Goal: Information Seeking & Learning: Learn about a topic

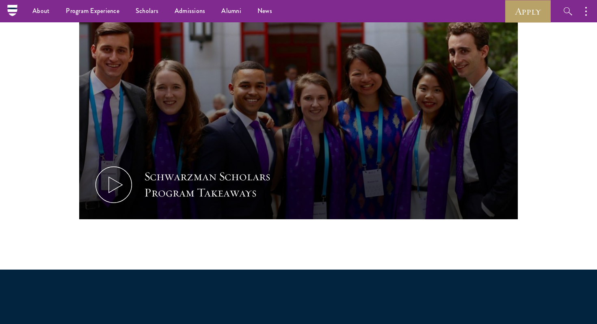
scroll to position [381, 0]
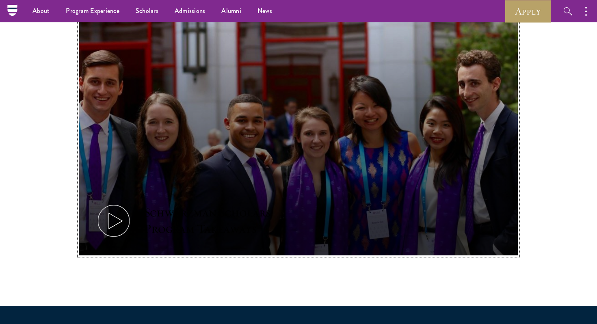
click at [136, 217] on button "Schwarzman Scholars Program Takeaways" at bounding box center [298, 132] width 438 height 247
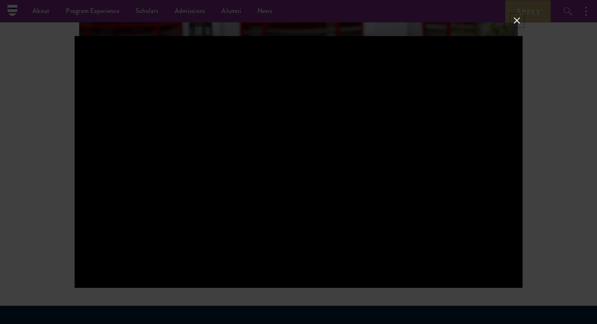
click at [514, 20] on button at bounding box center [516, 20] width 11 height 11
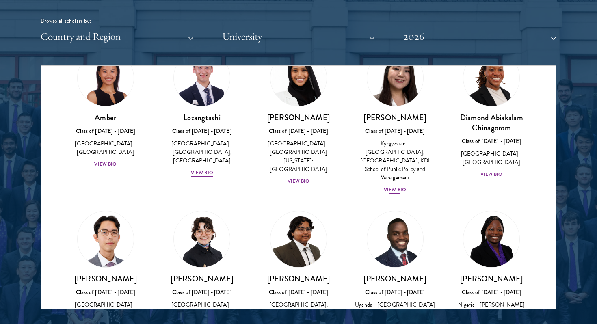
scroll to position [0, 0]
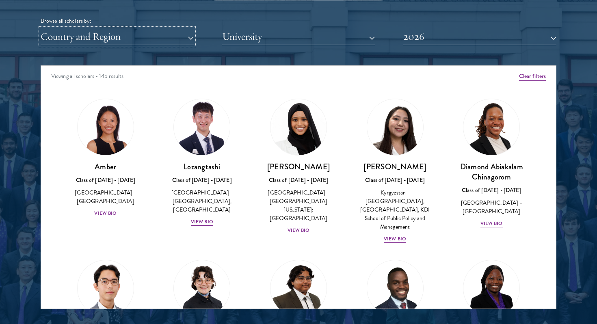
click at [173, 37] on button "Country and Region" at bounding box center [117, 36] width 153 height 17
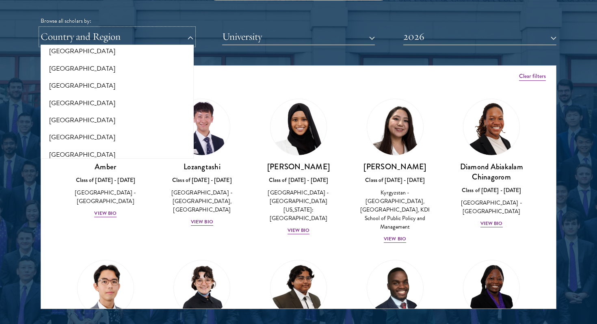
scroll to position [1682, 0]
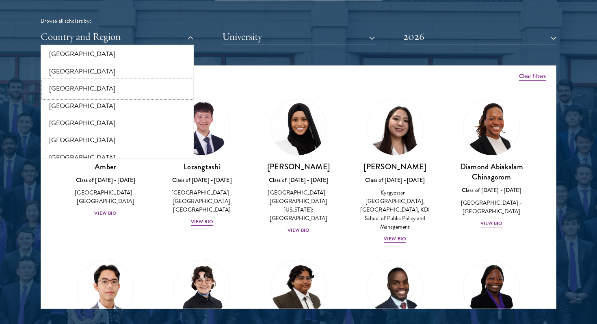
click at [94, 82] on button "[GEOGRAPHIC_DATA]" at bounding box center [117, 88] width 148 height 17
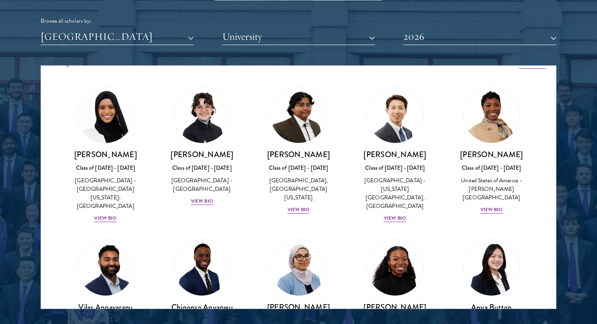
scroll to position [16, 0]
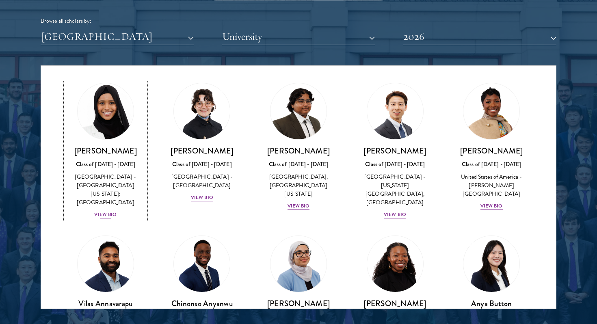
click at [103, 211] on div "View Bio" at bounding box center [105, 215] width 22 height 8
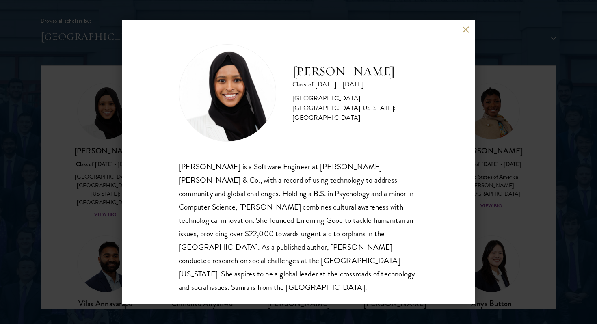
scroll to position [1, 0]
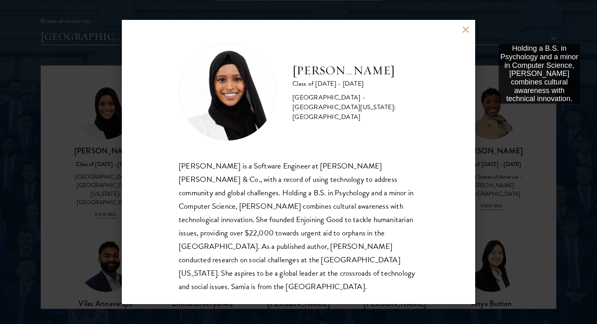
click at [538, 112] on div "Samia Abdi Class of 2025 - 2026 United States of America - University of Minnes…" at bounding box center [298, 162] width 597 height 324
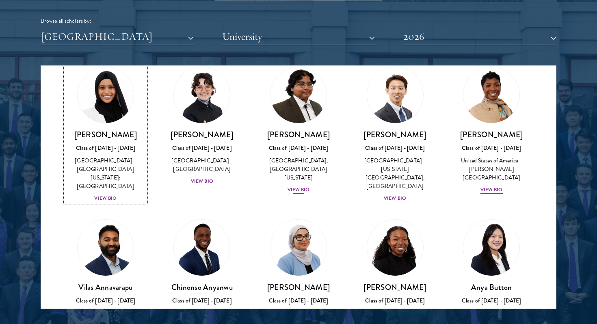
scroll to position [34, 0]
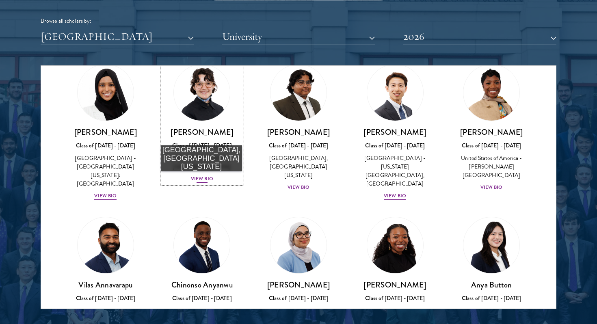
click at [201, 180] on div "View Bio" at bounding box center [202, 179] width 22 height 8
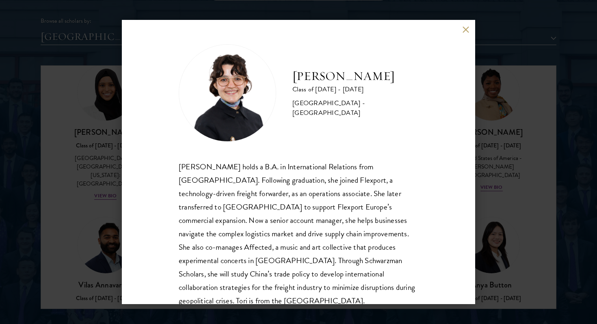
scroll to position [14, 0]
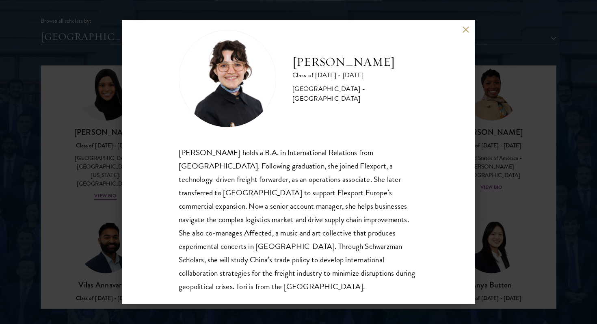
click at [465, 31] on button at bounding box center [465, 29] width 7 height 7
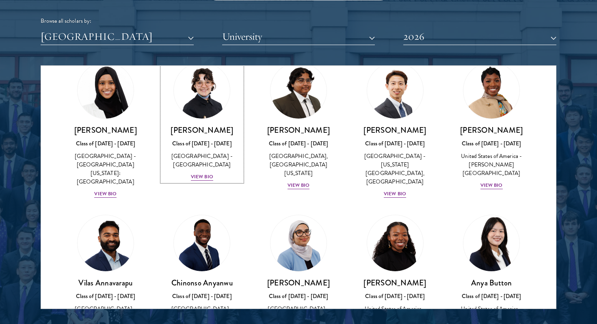
scroll to position [38, 0]
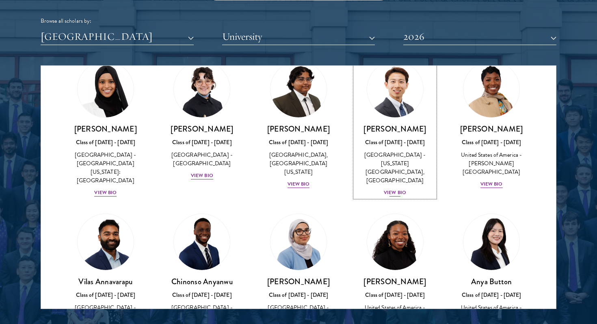
click at [398, 189] on div "View Bio" at bounding box center [394, 193] width 22 height 8
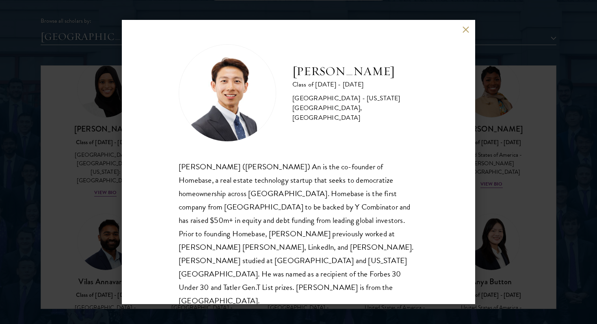
click at [464, 28] on button at bounding box center [465, 29] width 7 height 7
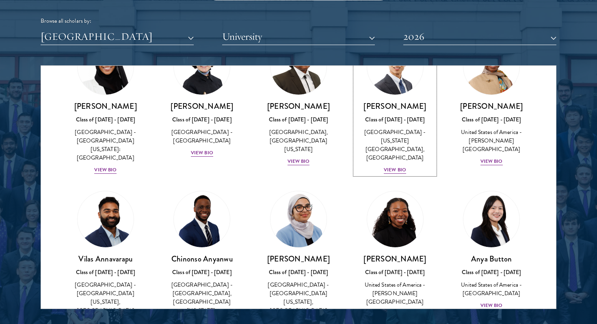
scroll to position [90, 0]
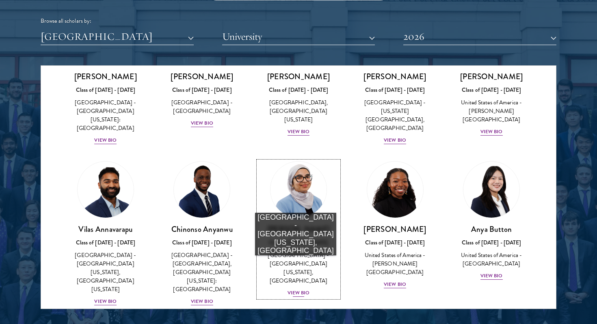
click at [295, 289] on div "View Bio" at bounding box center [298, 293] width 22 height 8
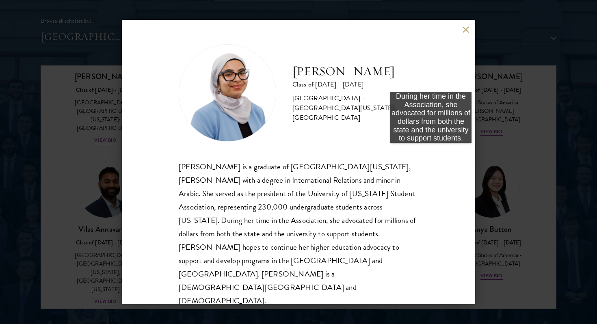
click at [431, 151] on div "Celene Aridin Class of 2025 - 2026 United States of America - University of Cal…" at bounding box center [298, 162] width 353 height 284
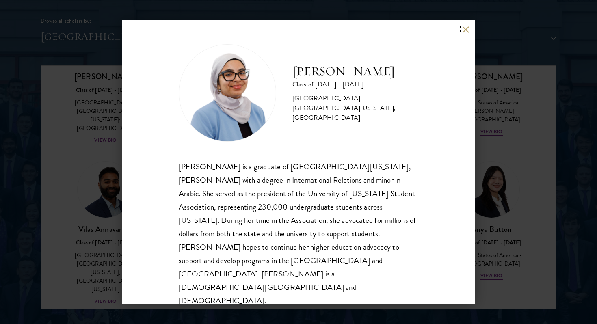
click at [463, 33] on button at bounding box center [465, 29] width 7 height 7
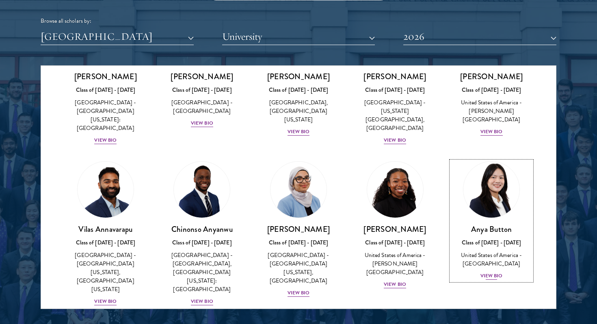
click at [489, 272] on div "View Bio" at bounding box center [491, 276] width 22 height 8
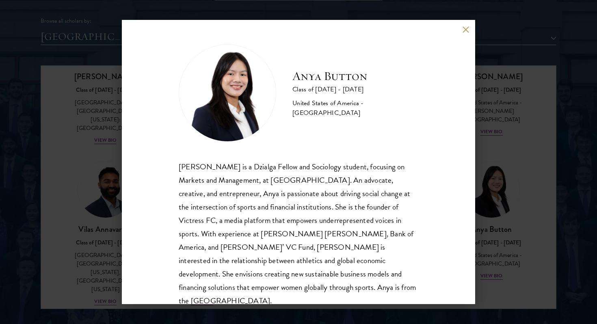
scroll to position [1, 0]
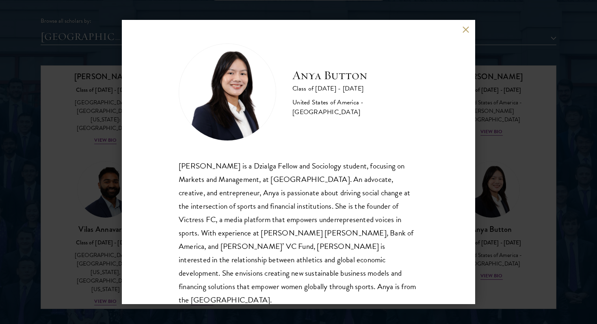
click at [464, 37] on div "Anya Button Class of 2025 - 2026 United States of America - Duke University Any…" at bounding box center [298, 162] width 353 height 284
click at [466, 26] on button at bounding box center [465, 29] width 7 height 7
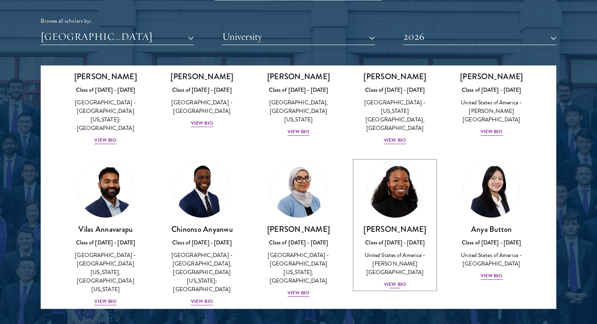
click at [388, 280] on div "View Bio" at bounding box center [394, 284] width 22 height 8
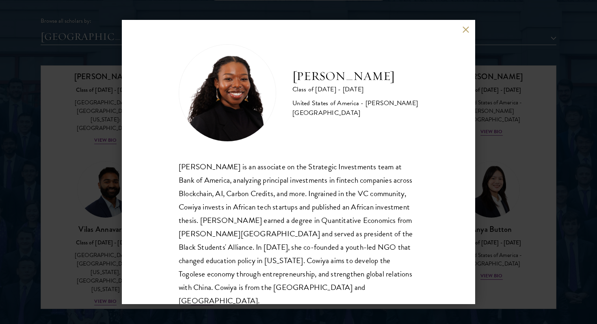
click at [465, 30] on button at bounding box center [465, 29] width 7 height 7
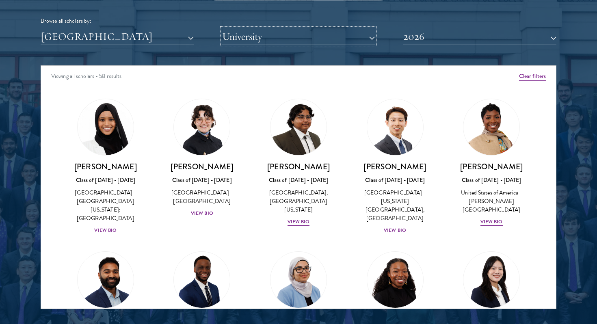
click at [236, 38] on button "University" at bounding box center [298, 36] width 153 height 17
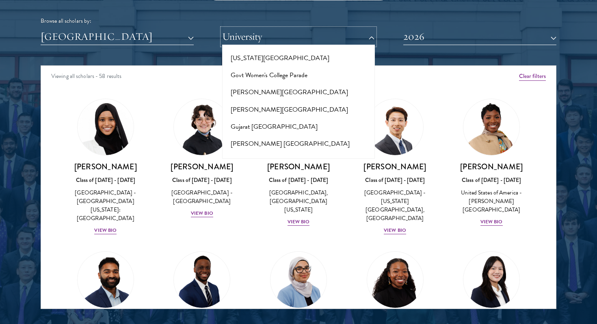
scroll to position [1919, 0]
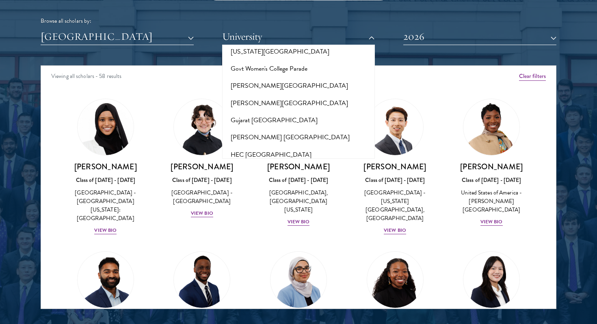
click at [267, 215] on button "Harvard University" at bounding box center [298, 223] width 148 height 17
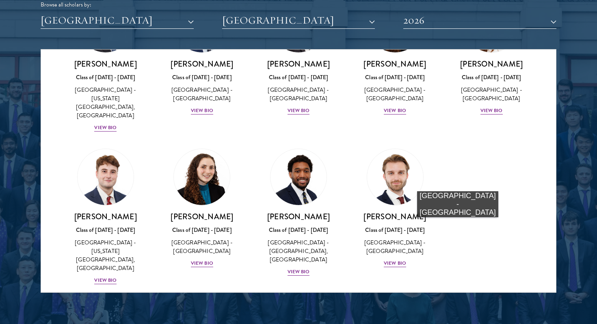
scroll to position [1029, 0]
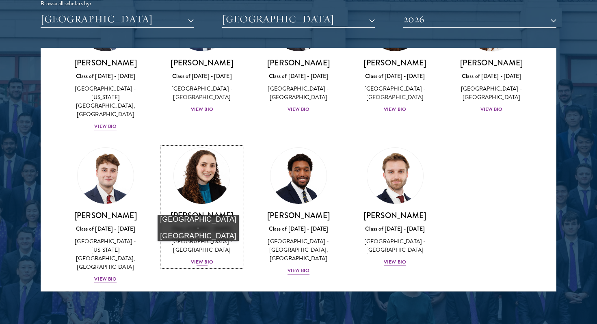
click at [198, 258] on div "View Bio" at bounding box center [202, 262] width 22 height 8
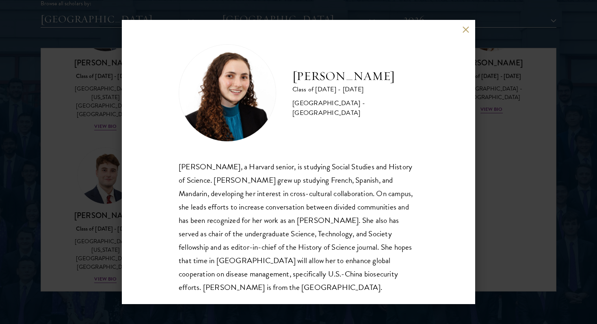
click at [467, 31] on button at bounding box center [465, 29] width 7 height 7
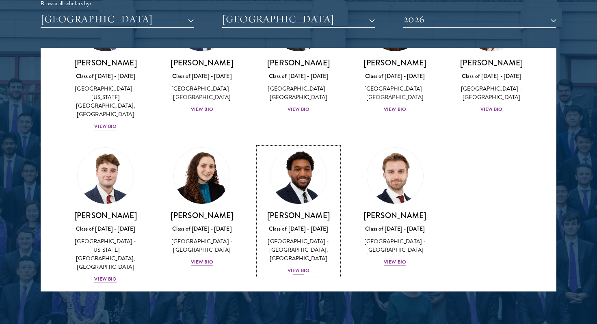
click at [299, 267] on div "View Bio" at bounding box center [298, 271] width 22 height 8
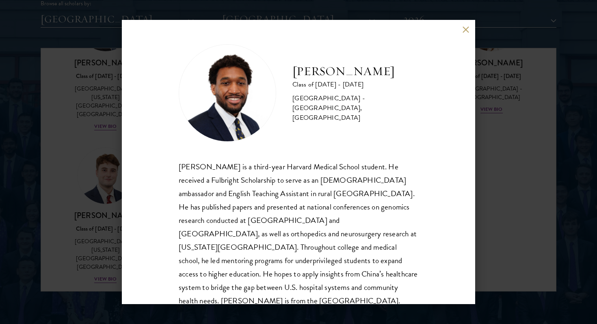
click at [463, 27] on button at bounding box center [465, 29] width 7 height 7
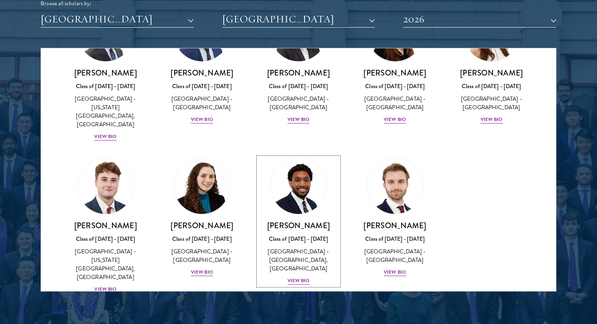
scroll to position [78, 0]
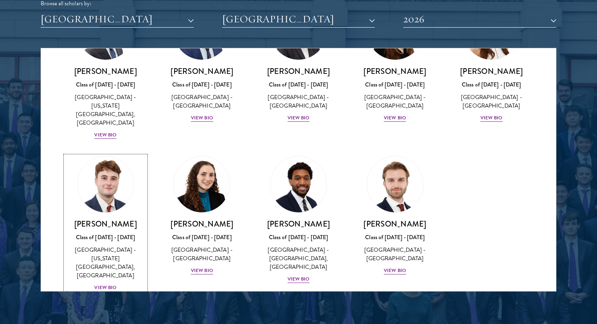
click at [106, 284] on div "View Bio" at bounding box center [105, 288] width 22 height 8
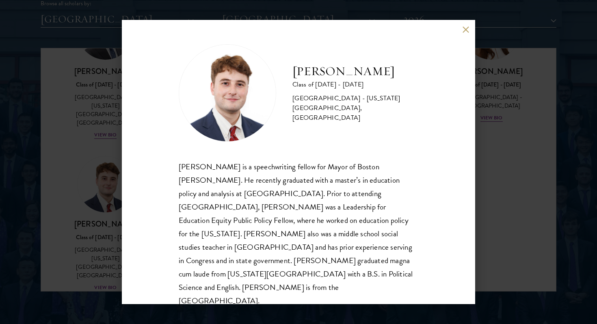
click at [463, 29] on button at bounding box center [465, 29] width 7 height 7
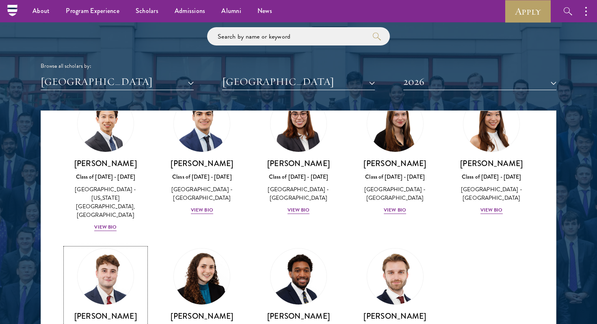
scroll to position [45, 0]
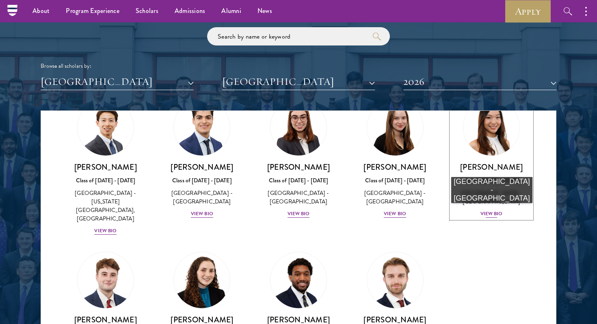
click at [491, 211] on div "View Bio" at bounding box center [491, 214] width 22 height 8
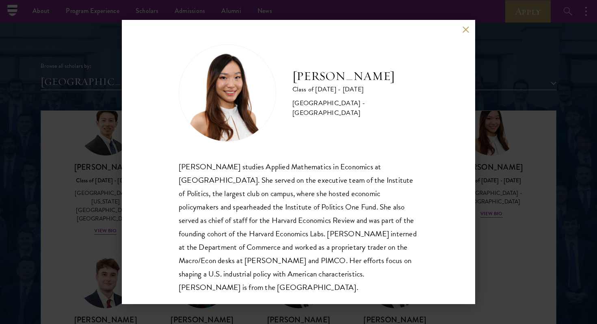
click at [463, 30] on button at bounding box center [465, 29] width 7 height 7
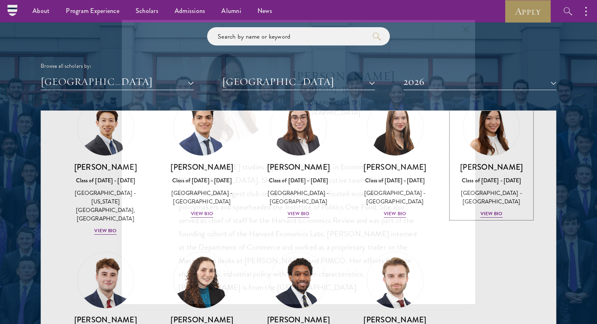
scroll to position [33, 0]
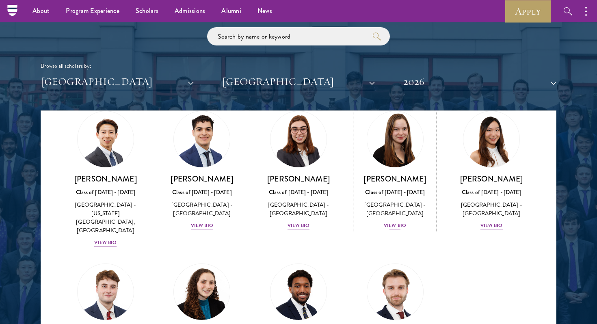
click at [395, 224] on div "View Bio" at bounding box center [394, 226] width 22 height 8
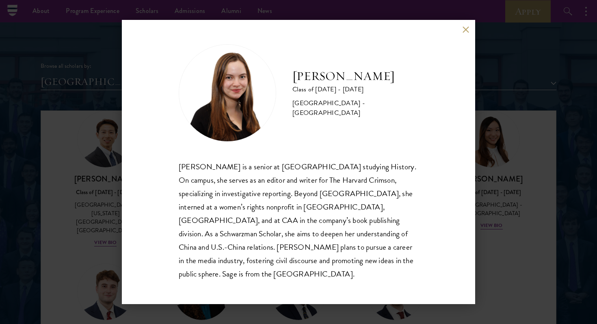
click at [464, 33] on button at bounding box center [465, 29] width 7 height 7
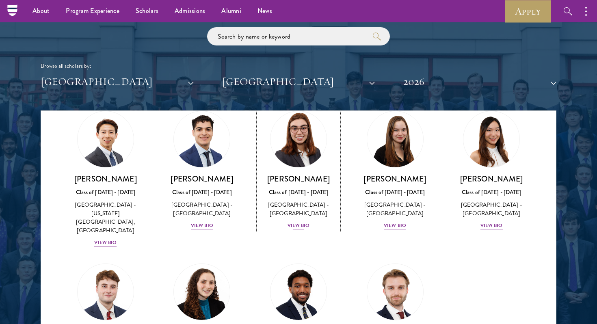
click at [294, 220] on div "Isabelle King Class of 2025 - 2026 United States of America - Harvard Universit…" at bounding box center [298, 202] width 80 height 56
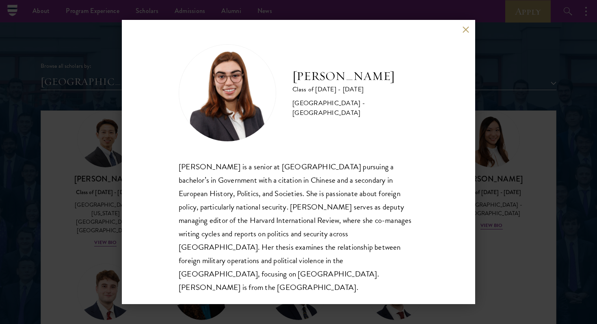
click at [465, 33] on button at bounding box center [465, 29] width 7 height 7
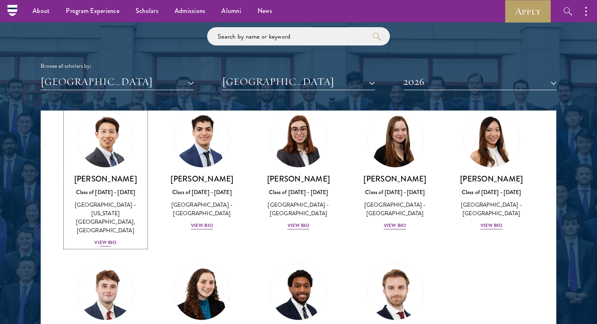
click at [109, 239] on div "View Bio" at bounding box center [105, 243] width 22 height 8
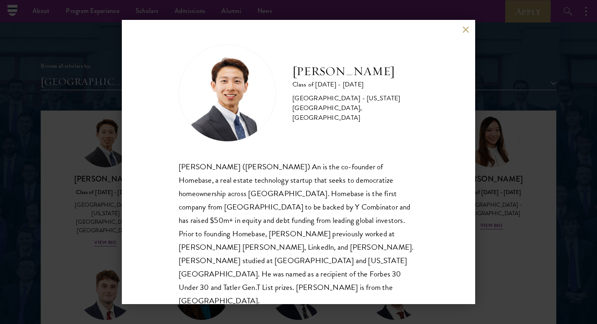
click at [465, 27] on button at bounding box center [465, 29] width 7 height 7
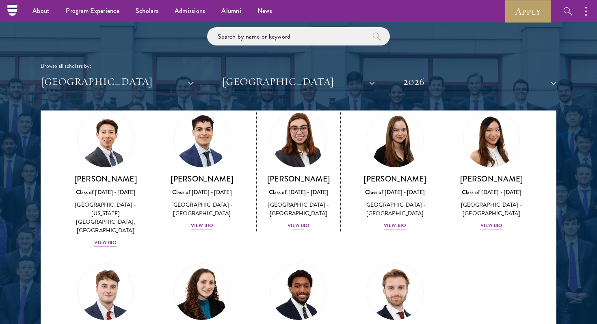
click at [296, 220] on div "Isabelle King Class of 2025 - 2026 United States of America - Harvard Universit…" at bounding box center [298, 202] width 80 height 56
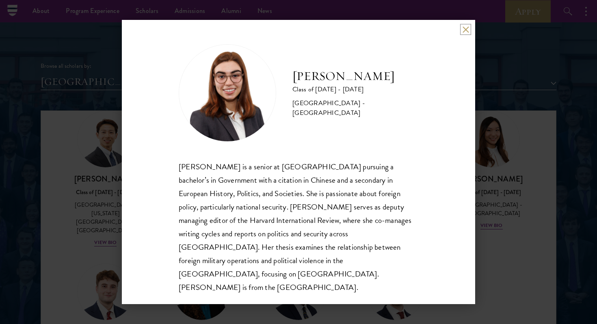
click at [465, 33] on button at bounding box center [465, 29] width 7 height 7
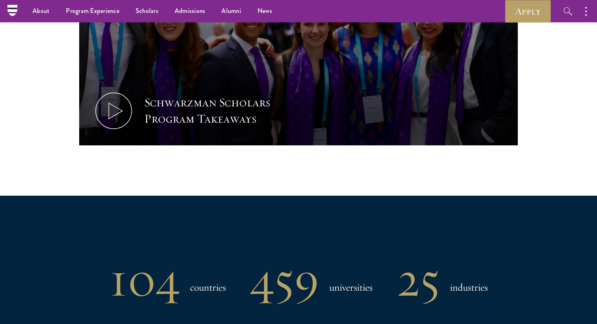
scroll to position [292, 0]
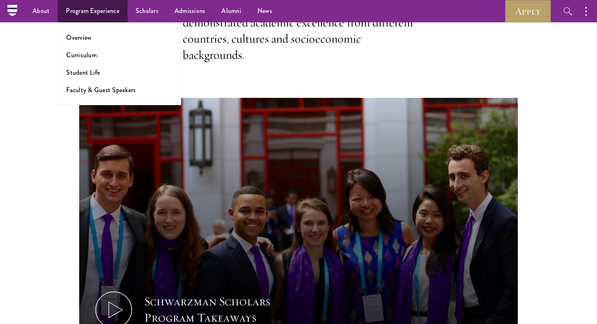
click at [94, 35] on li "Overview" at bounding box center [119, 37] width 106 height 9
click at [79, 35] on link "Overview" at bounding box center [78, 37] width 25 height 9
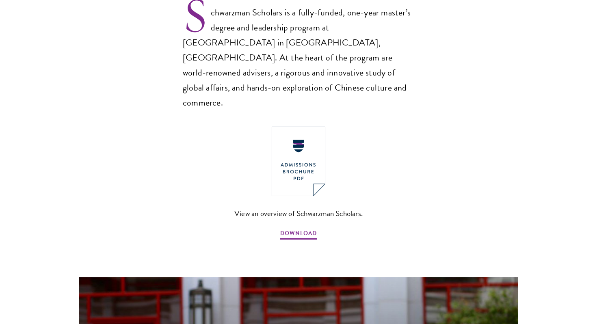
scroll to position [693, 0]
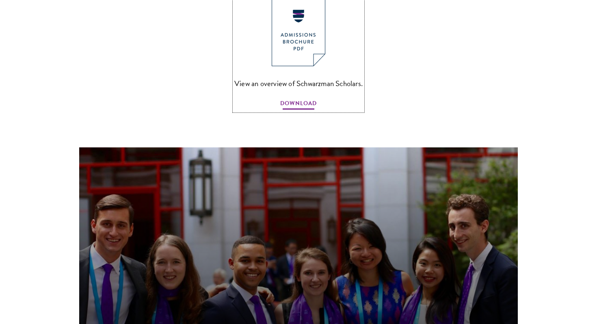
click at [295, 98] on span "DOWNLOAD" at bounding box center [298, 104] width 37 height 13
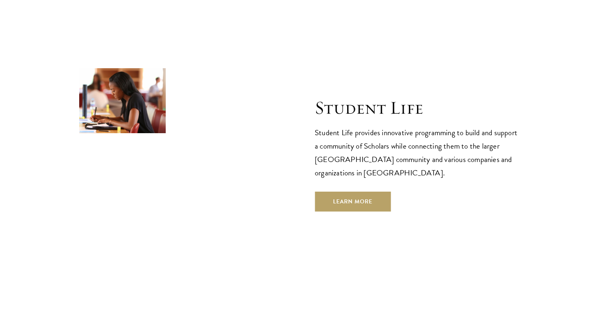
scroll to position [2705, 0]
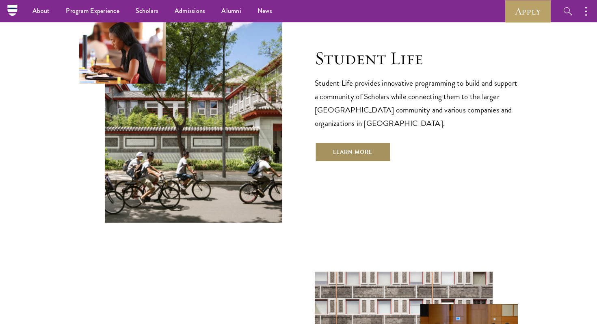
click at [360, 142] on link "Learn More" at bounding box center [352, 151] width 76 height 19
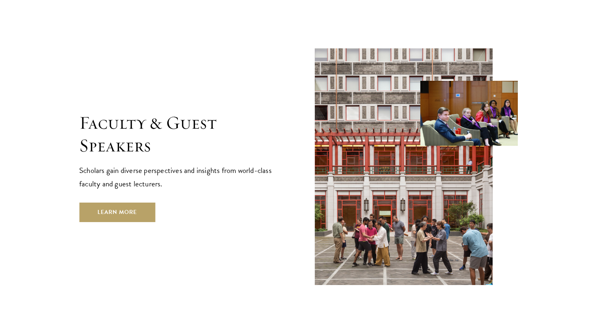
scroll to position [2944, 0]
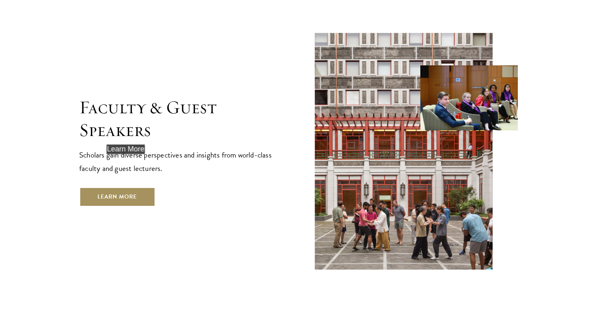
click at [129, 187] on link "Learn More" at bounding box center [117, 196] width 76 height 19
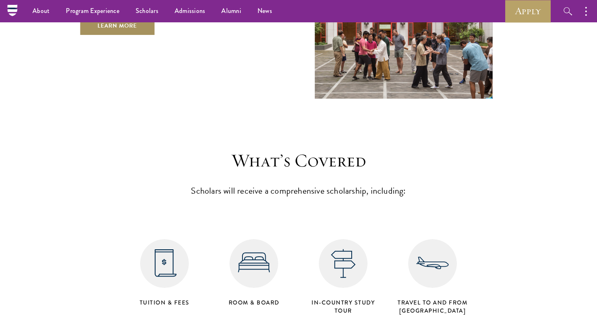
scroll to position [3112, 0]
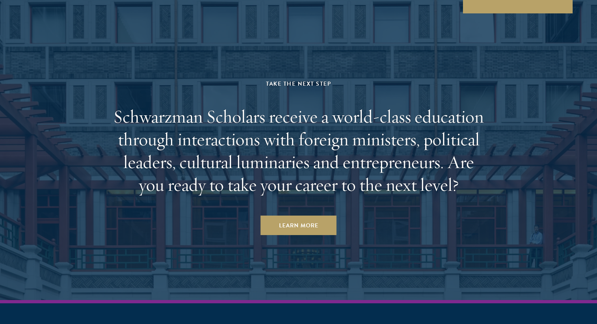
scroll to position [2966, 0]
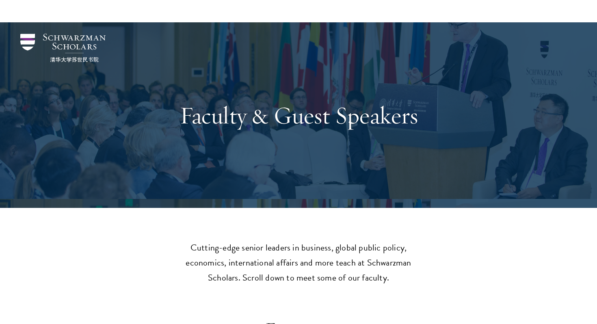
scroll to position [91, 0]
